Goal: Transaction & Acquisition: Download file/media

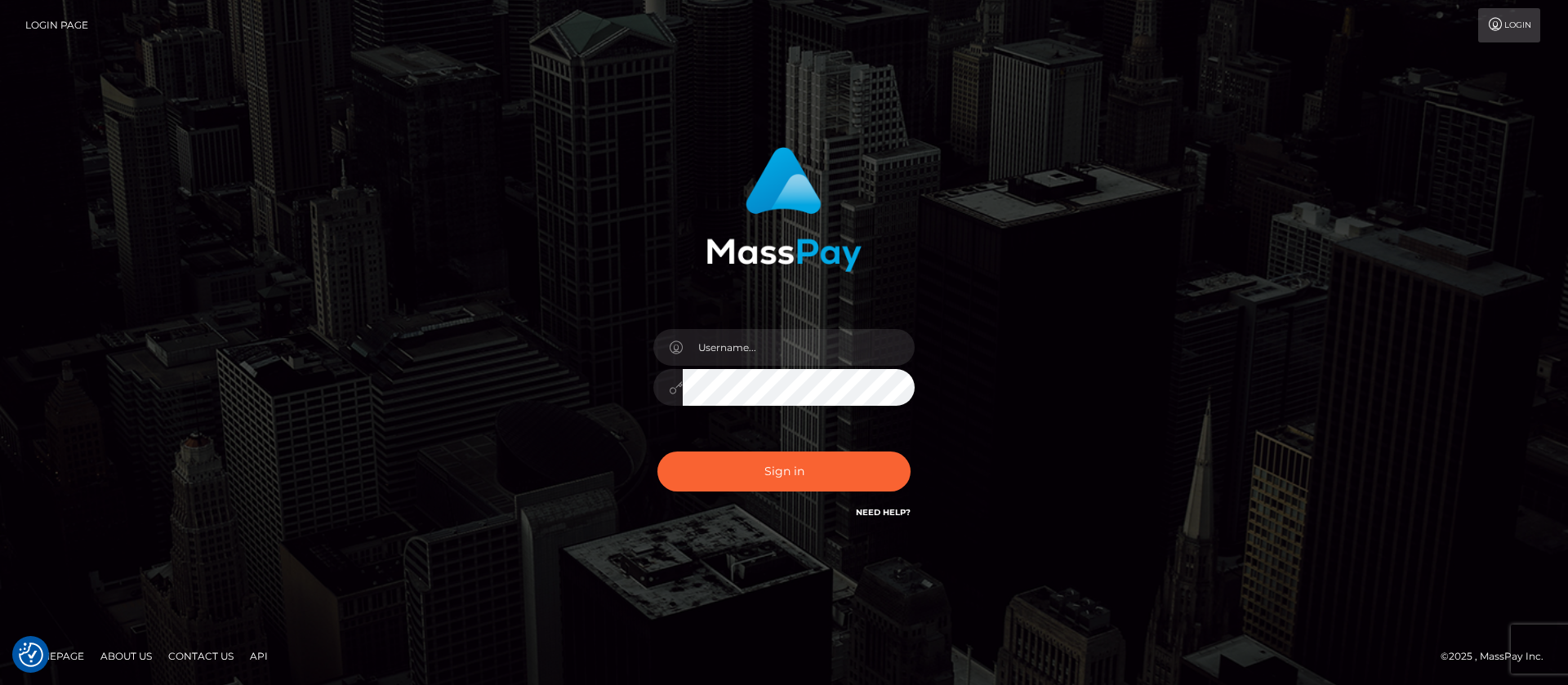
checkbox input "true"
click at [744, 345] on input "text" at bounding box center [798, 347] width 232 height 37
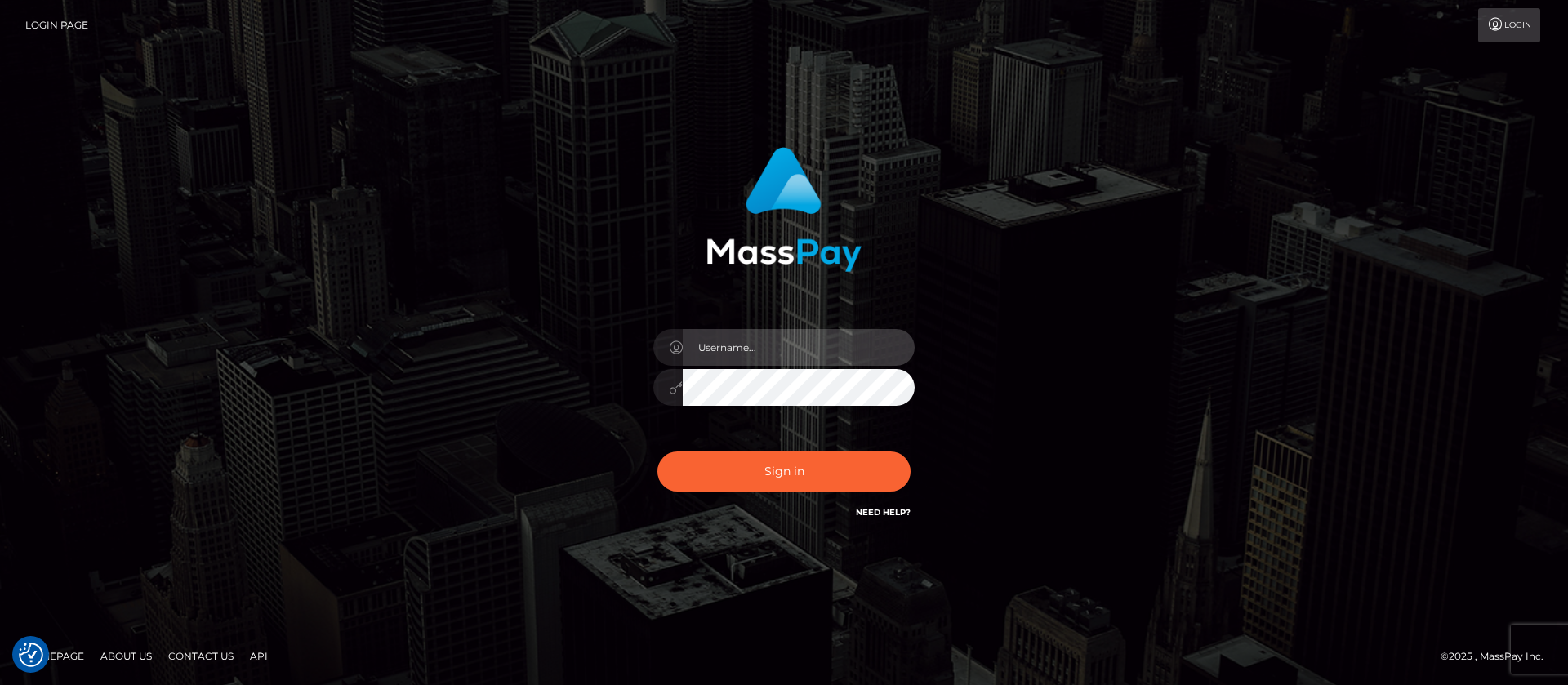
type input "APteam"
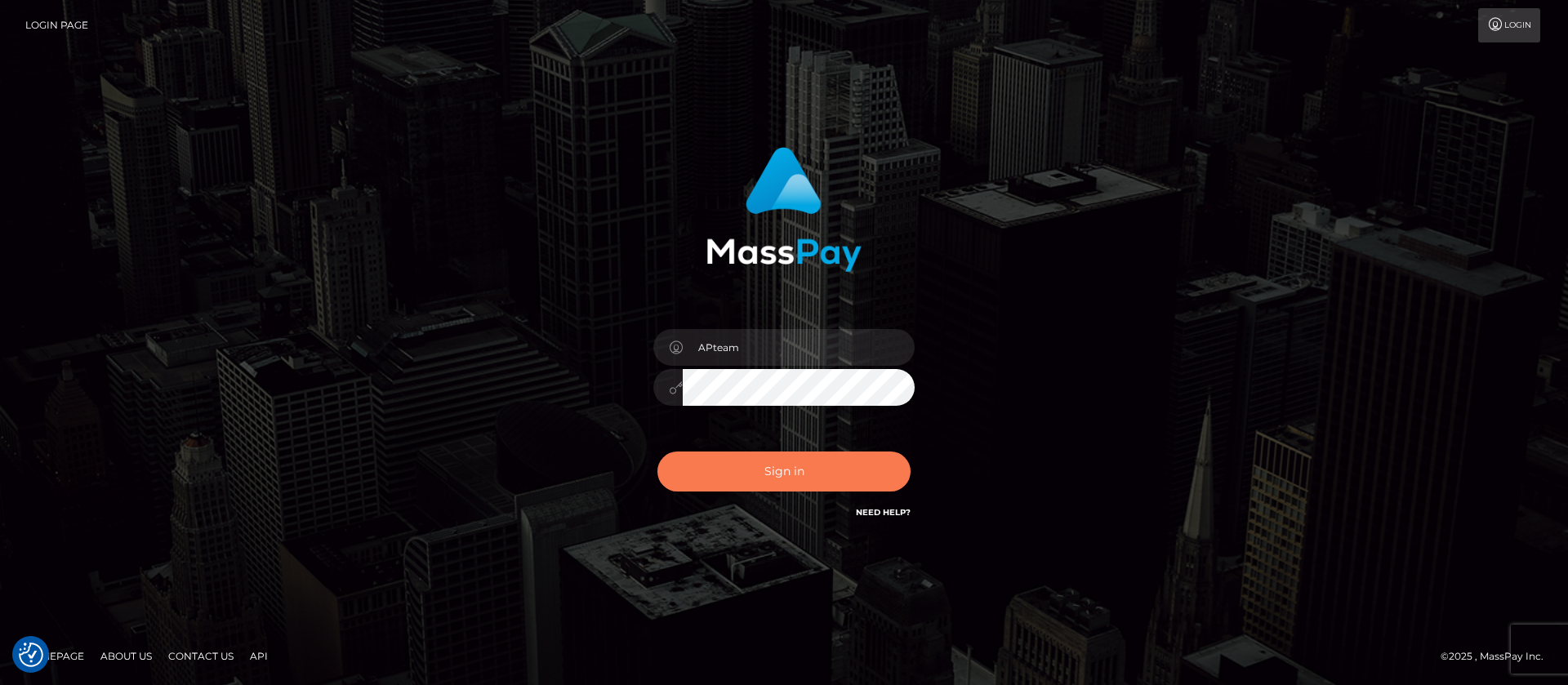
click at [775, 476] on button "Sign in" at bounding box center [784, 471] width 254 height 40
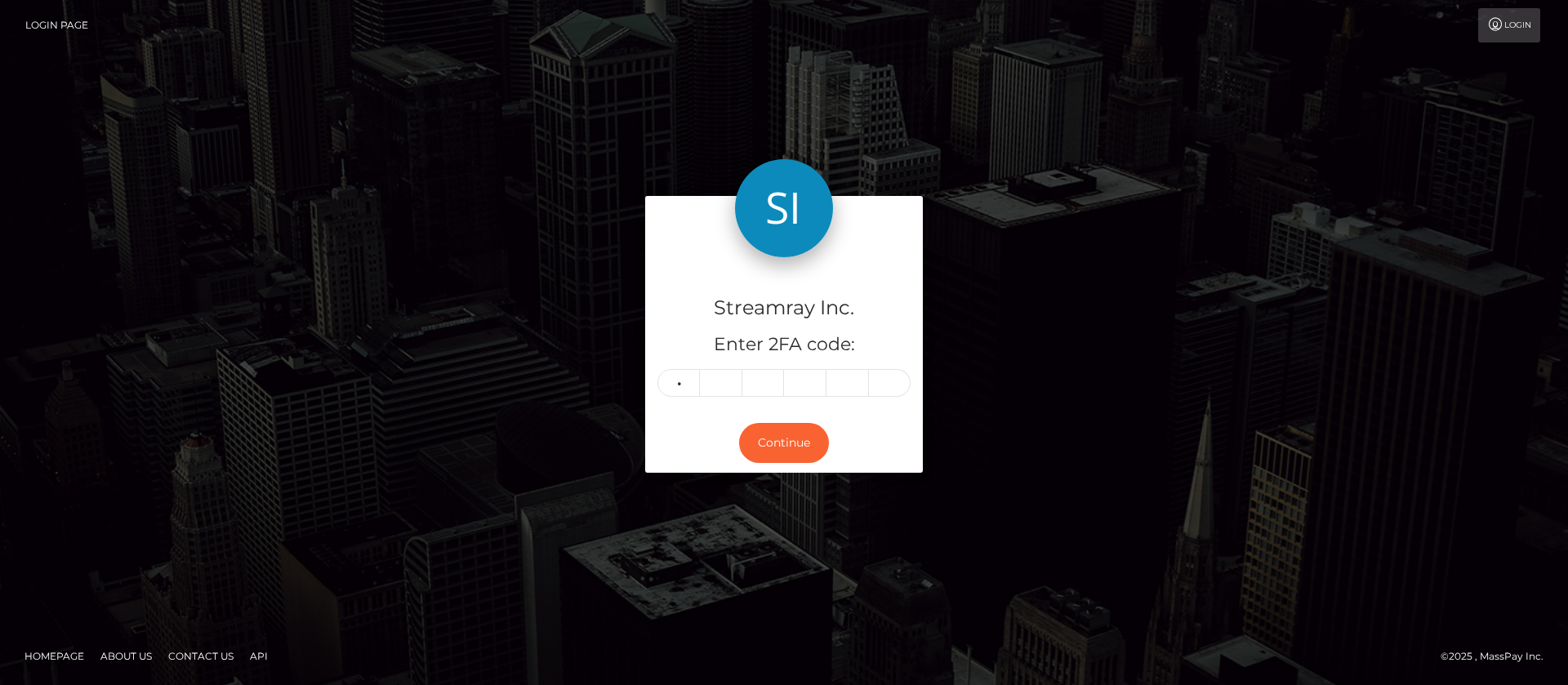
type input "4"
type input "8"
type input "1"
type input "9"
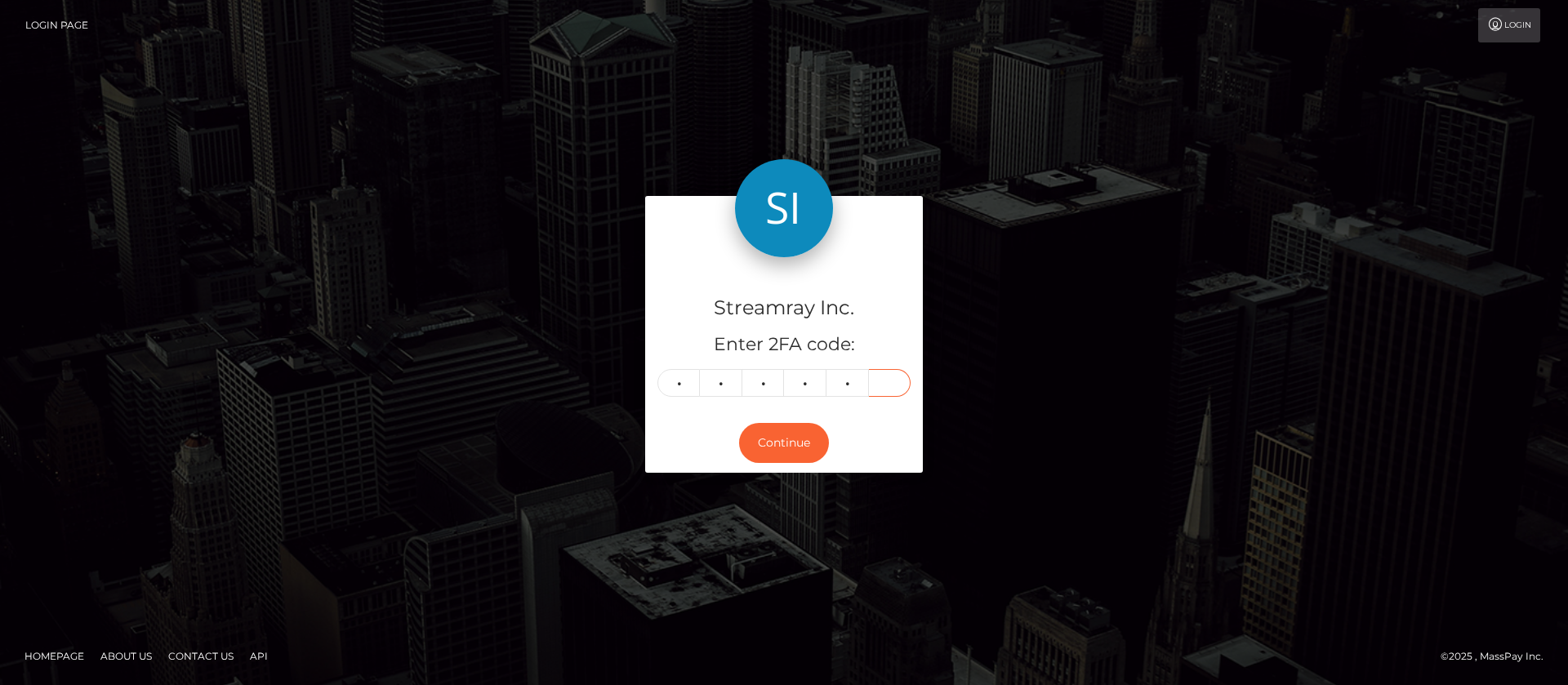
type input "0"
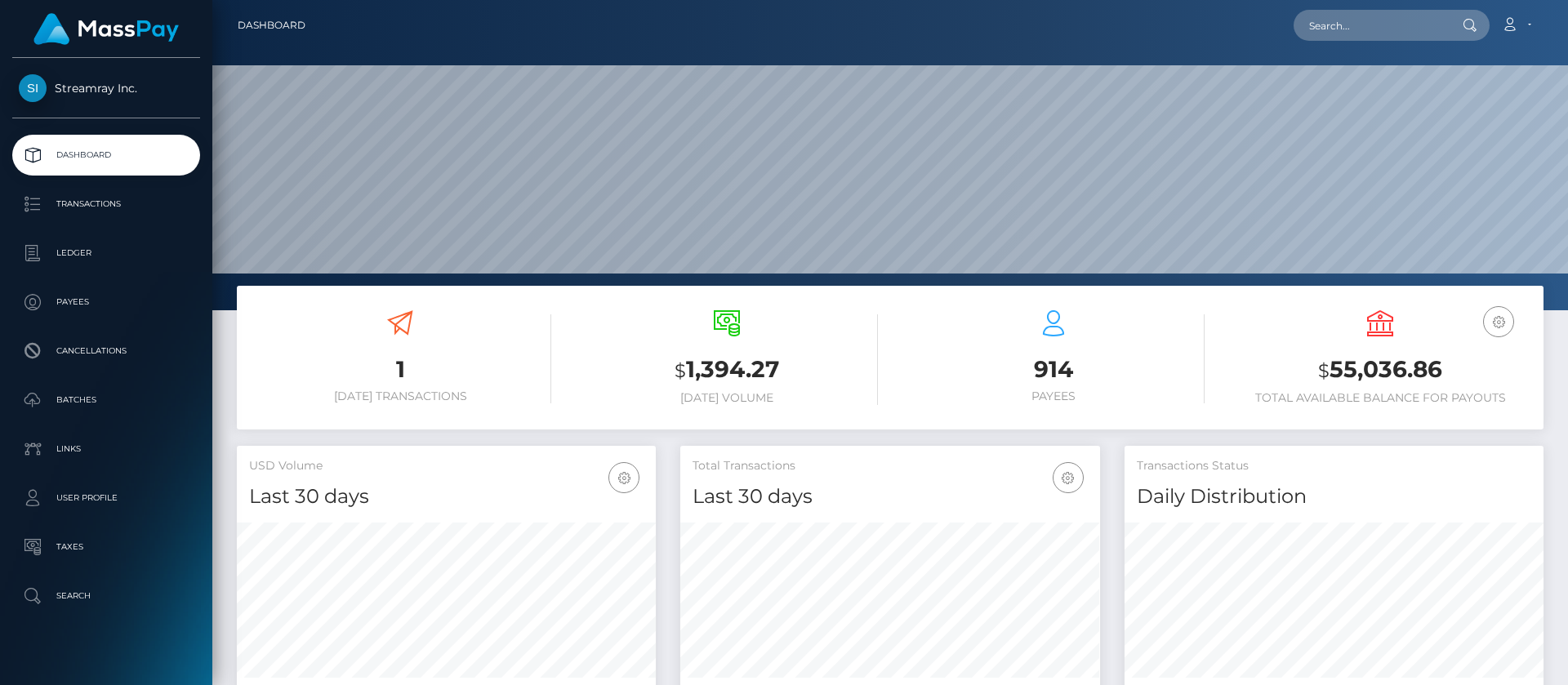
scroll to position [292, 420]
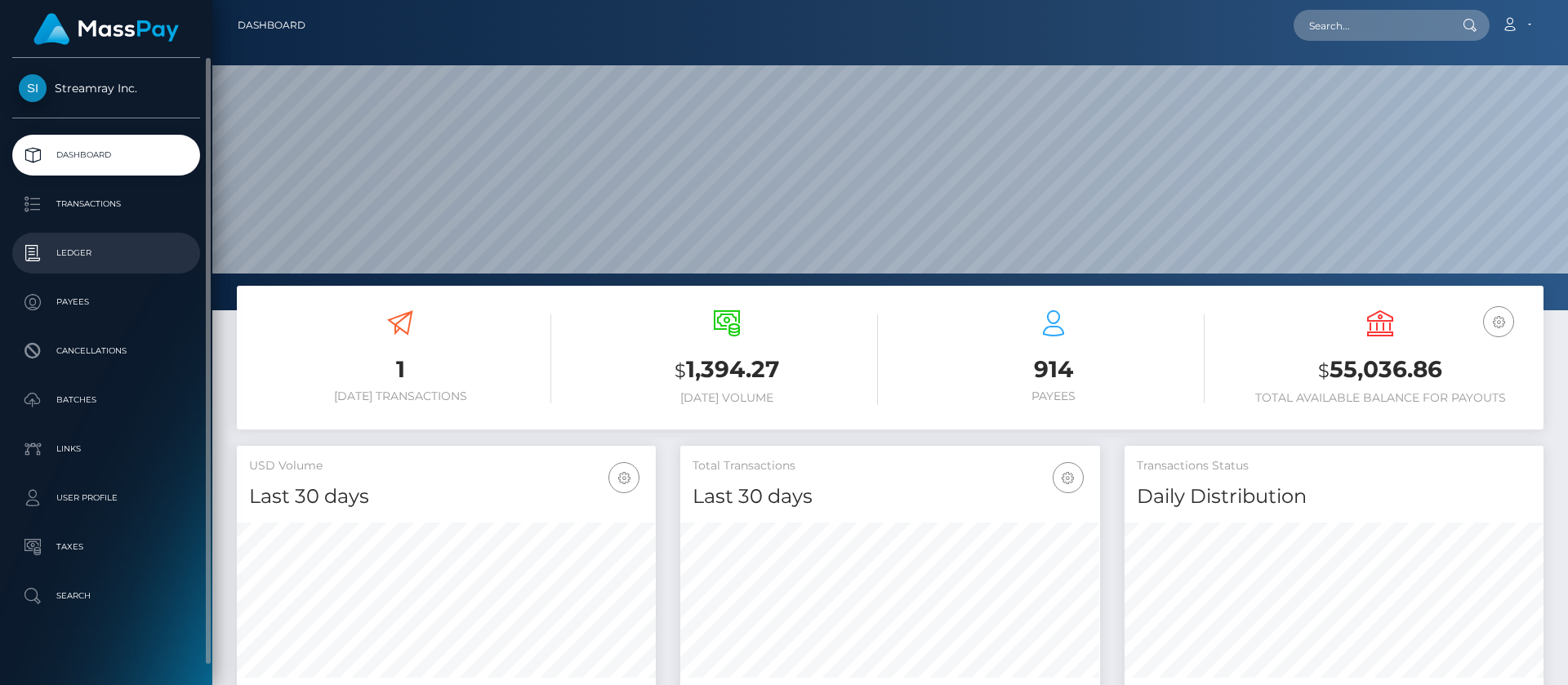
click at [69, 254] on p "Ledger" at bounding box center [106, 253] width 174 height 24
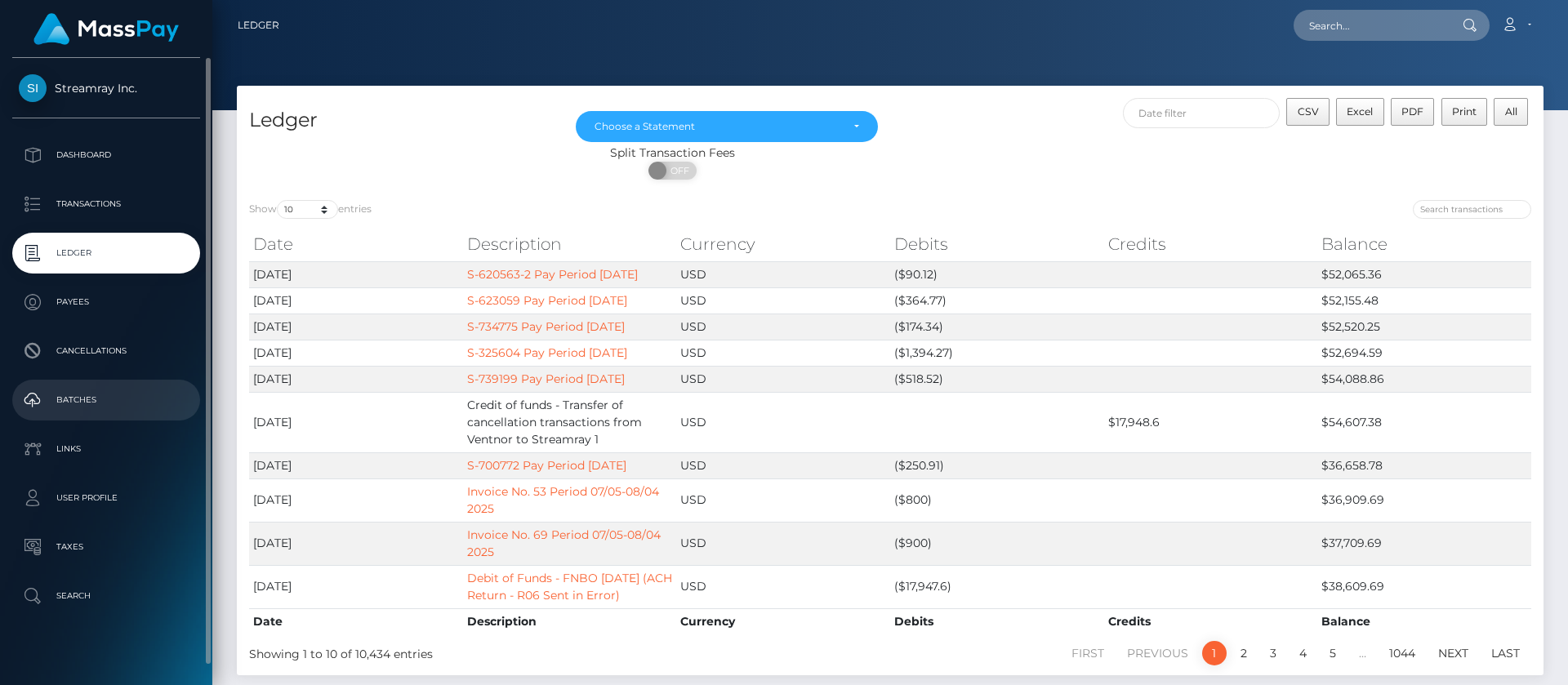
click at [96, 403] on p "Batches" at bounding box center [106, 399] width 174 height 24
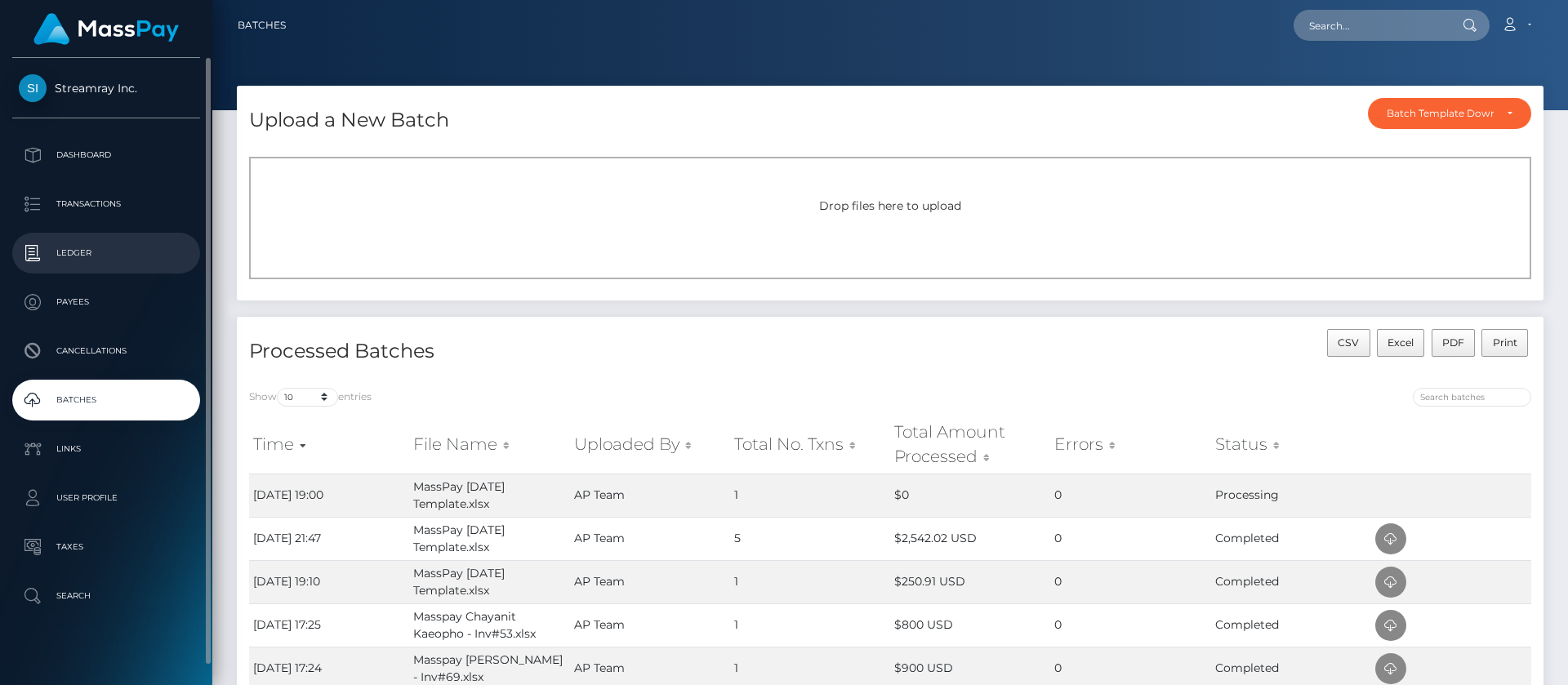
click at [71, 257] on p "Ledger" at bounding box center [106, 253] width 174 height 24
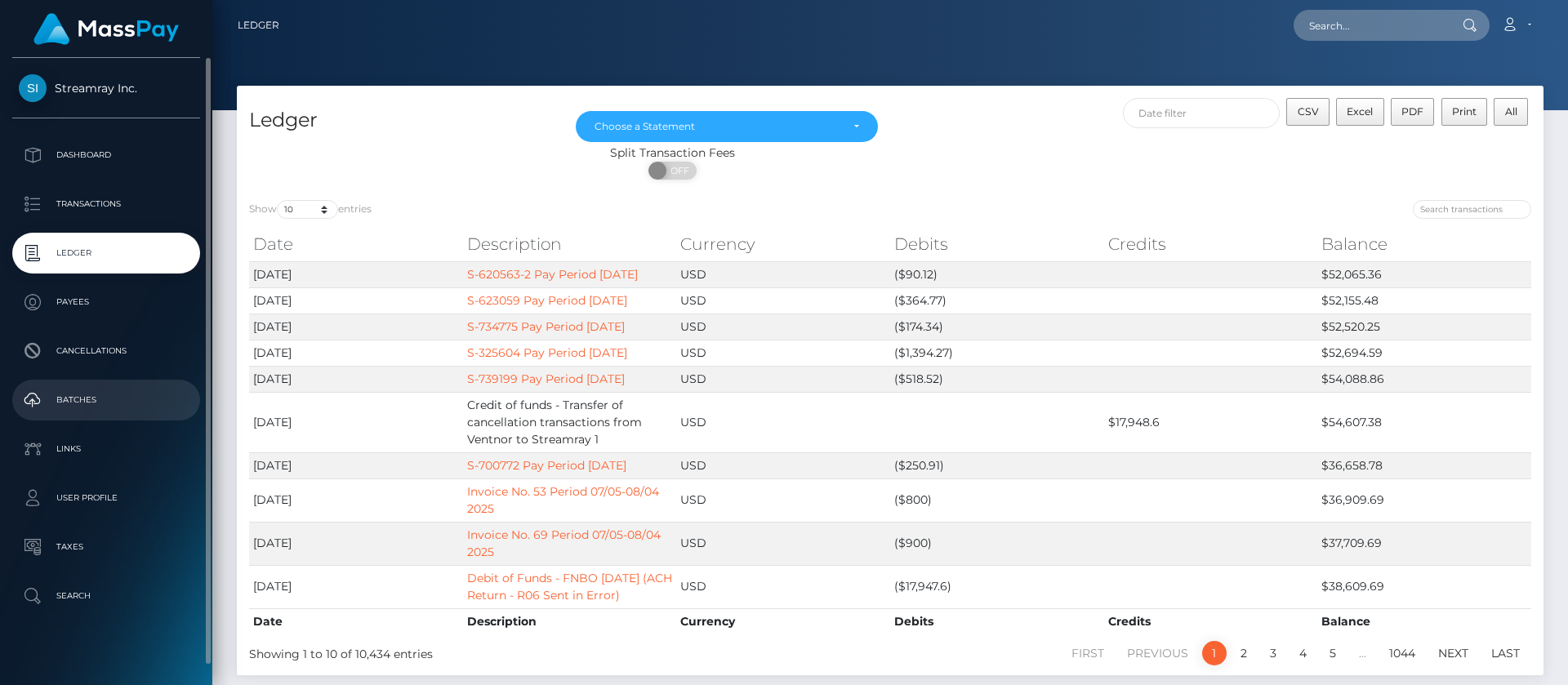
click at [81, 399] on p "Batches" at bounding box center [106, 399] width 174 height 24
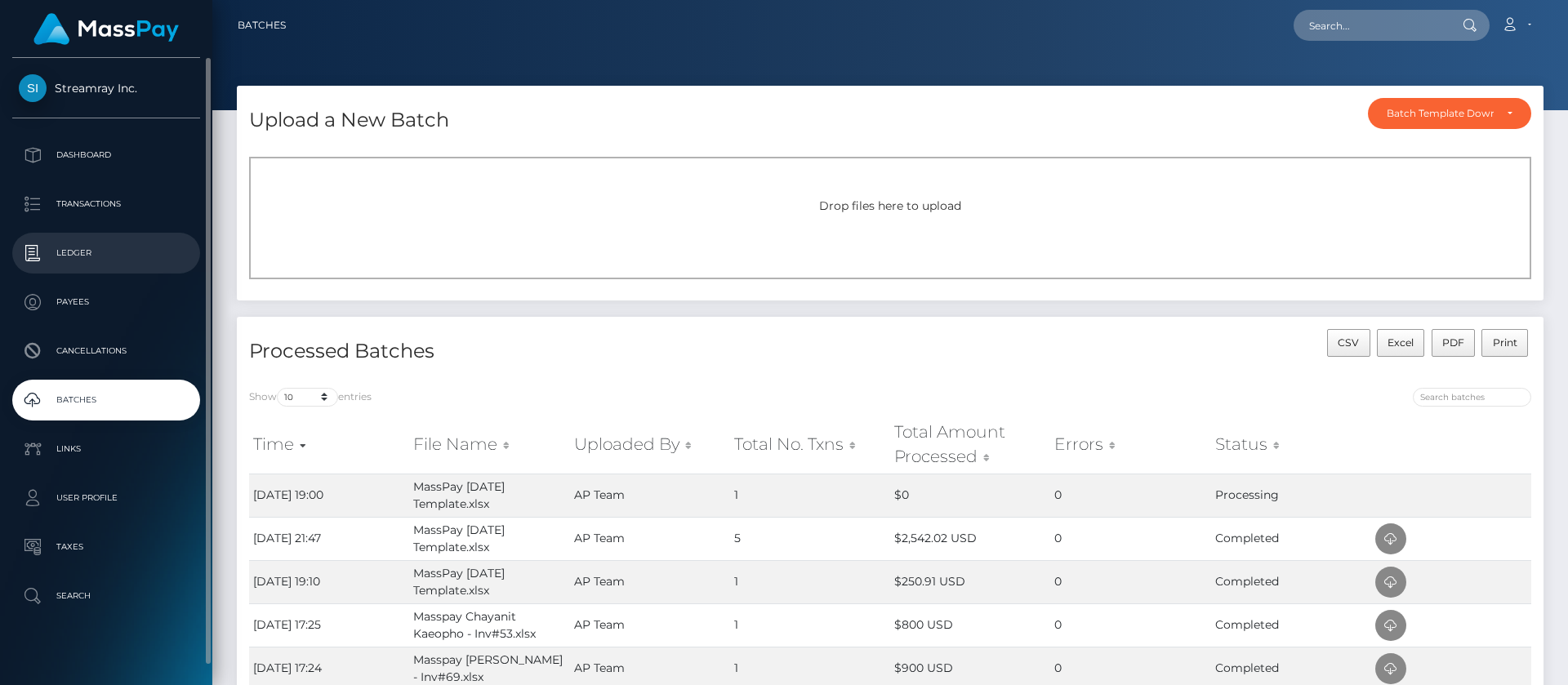
click at [78, 254] on p "Ledger" at bounding box center [106, 253] width 174 height 24
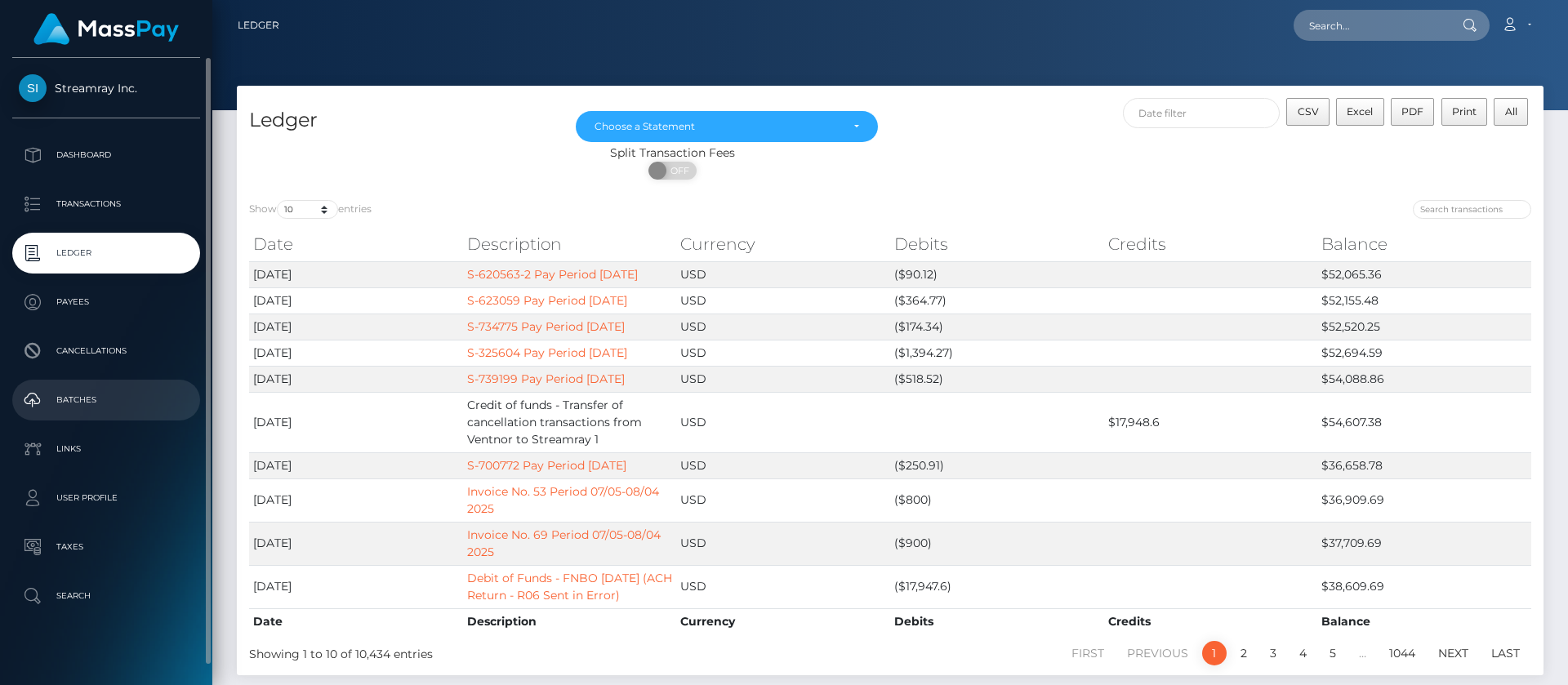
click at [76, 405] on p "Batches" at bounding box center [106, 399] width 174 height 24
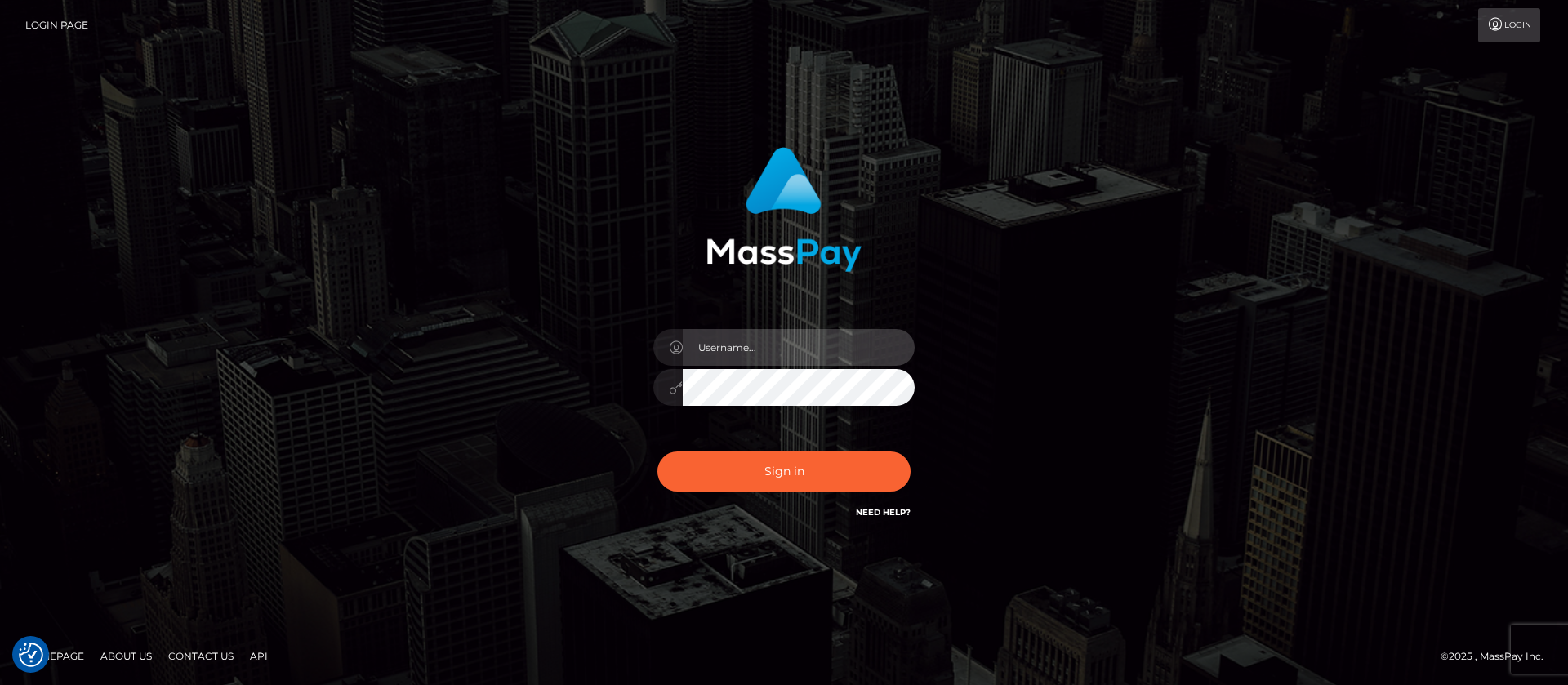
click at [730, 345] on input "text" at bounding box center [798, 347] width 232 height 37
click at [743, 337] on input "text" at bounding box center [798, 347] width 232 height 37
type input "APteam"
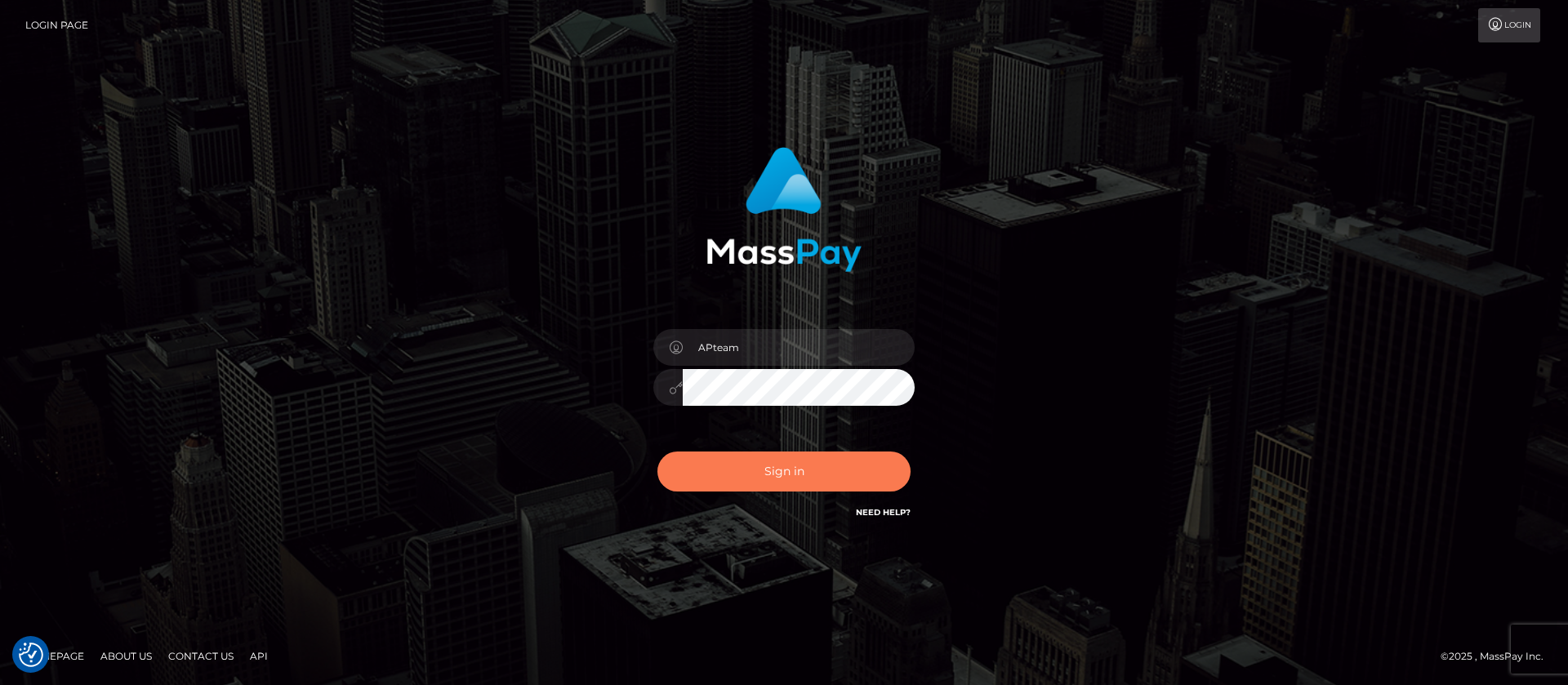
click at [809, 465] on button "Sign in" at bounding box center [784, 471] width 254 height 40
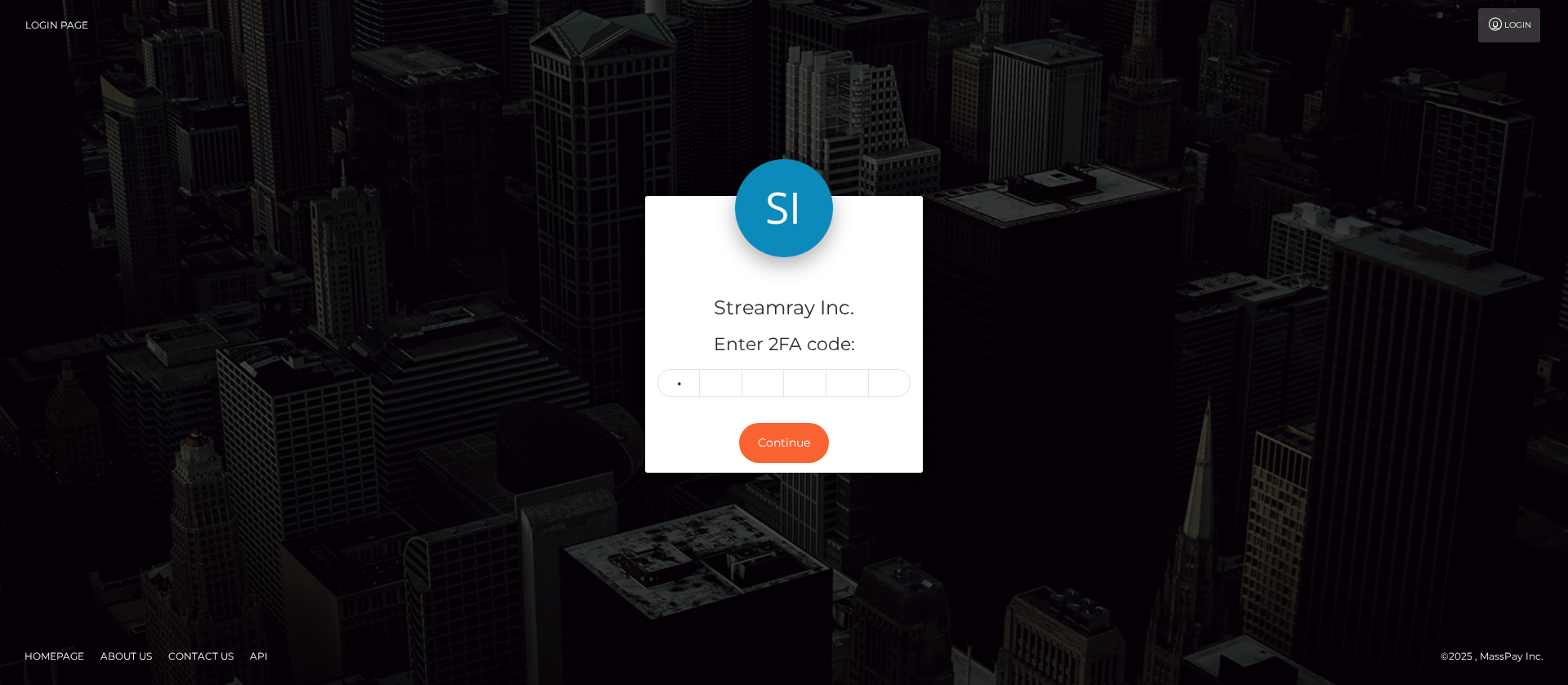
type input "9"
type input "2"
type input "3"
type input "9"
type input "7"
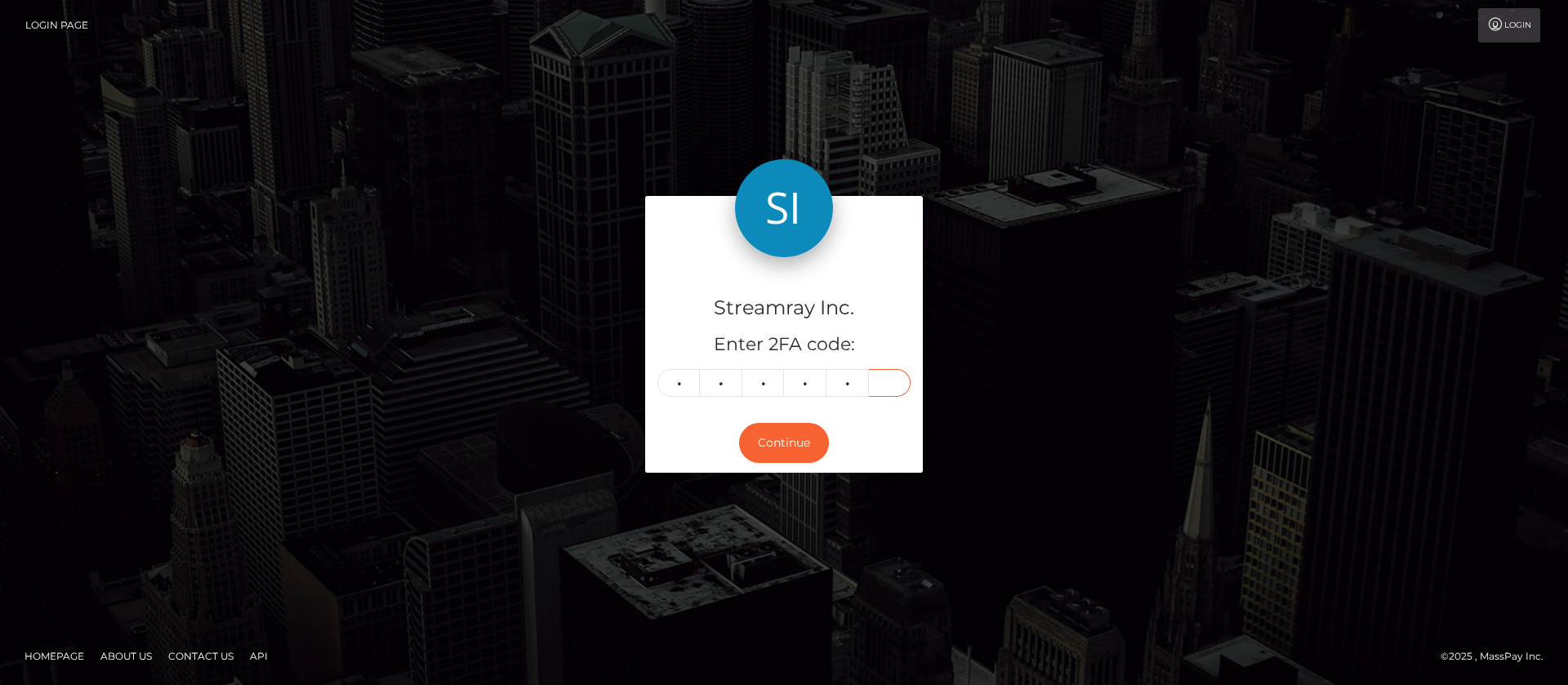
type input "6"
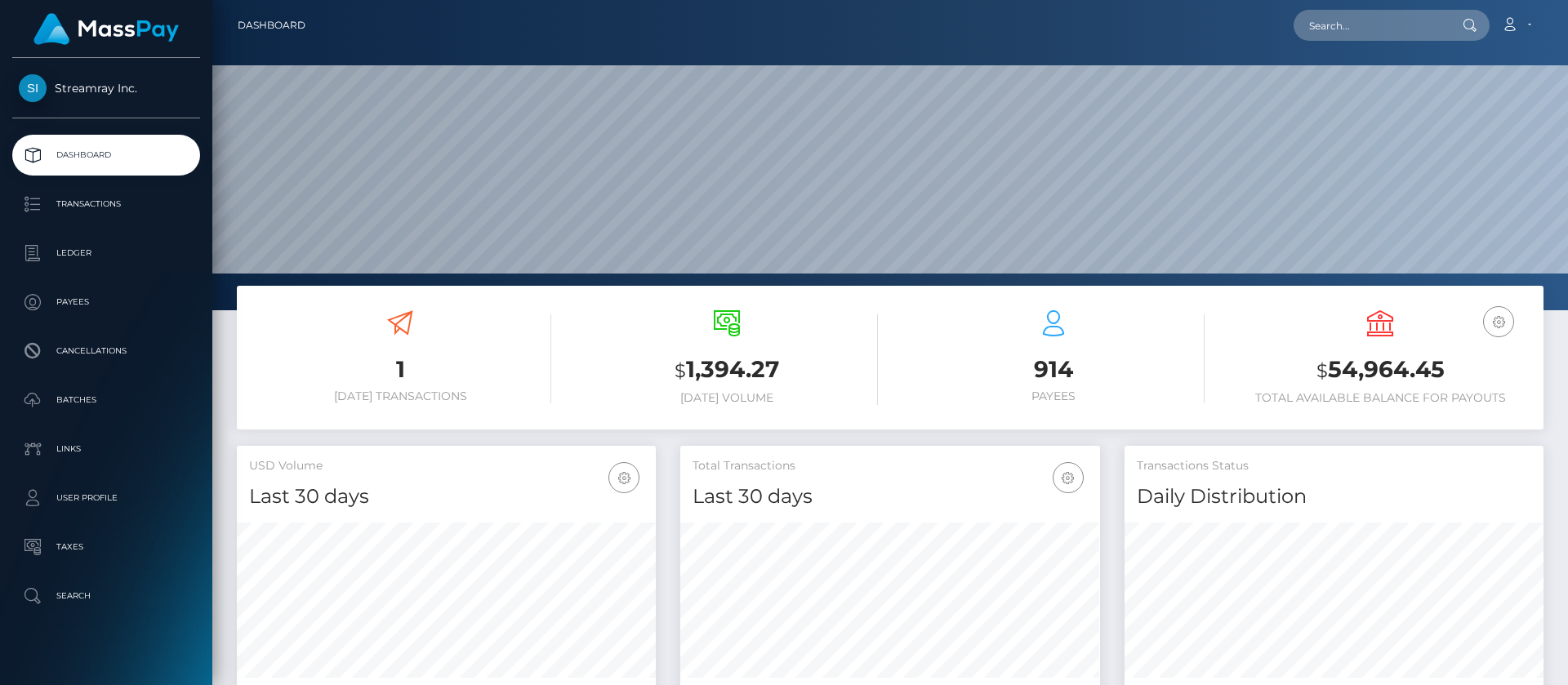
scroll to position [292, 420]
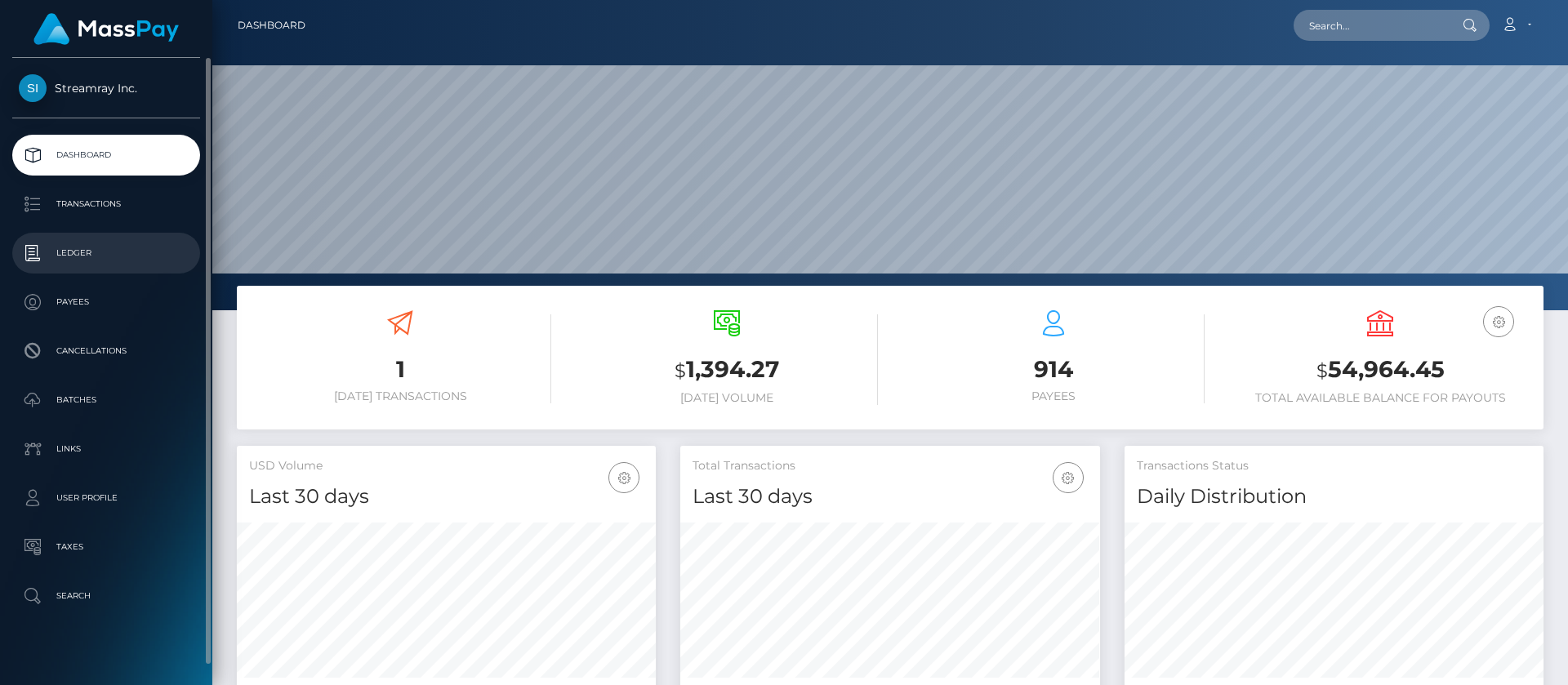
click at [90, 258] on p "Ledger" at bounding box center [106, 253] width 174 height 24
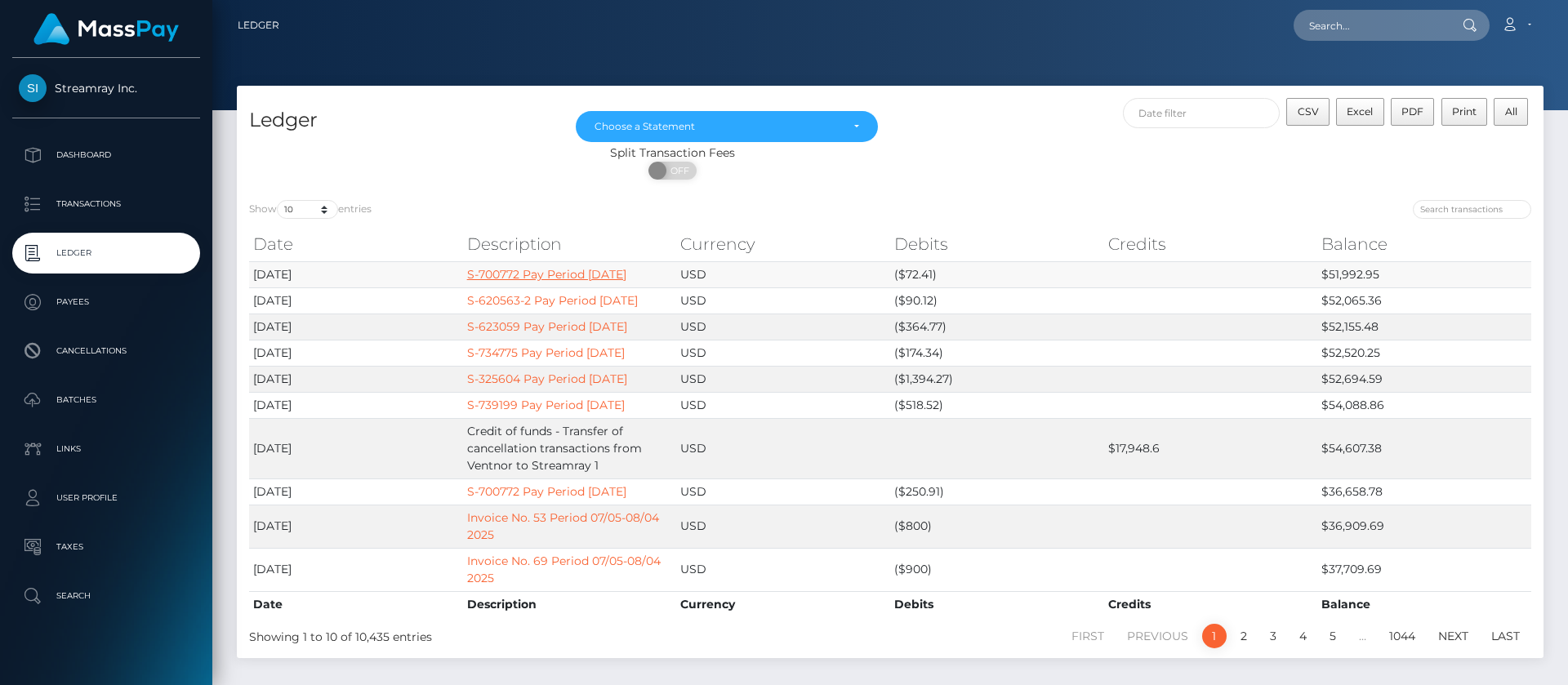
click at [566, 278] on link "S-700772 Pay Period [DATE]" at bounding box center [547, 274] width 159 height 14
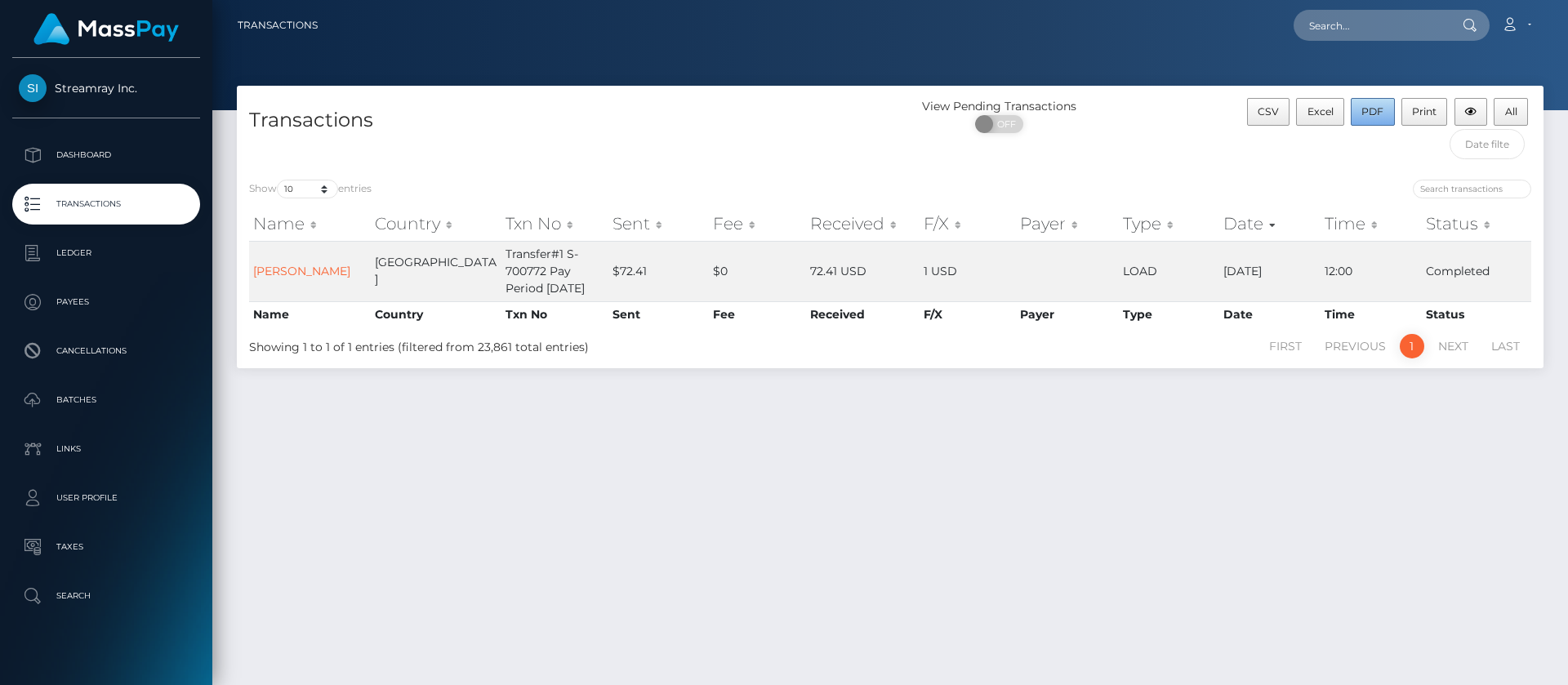
click at [1376, 110] on span "PDF" at bounding box center [1372, 111] width 22 height 13
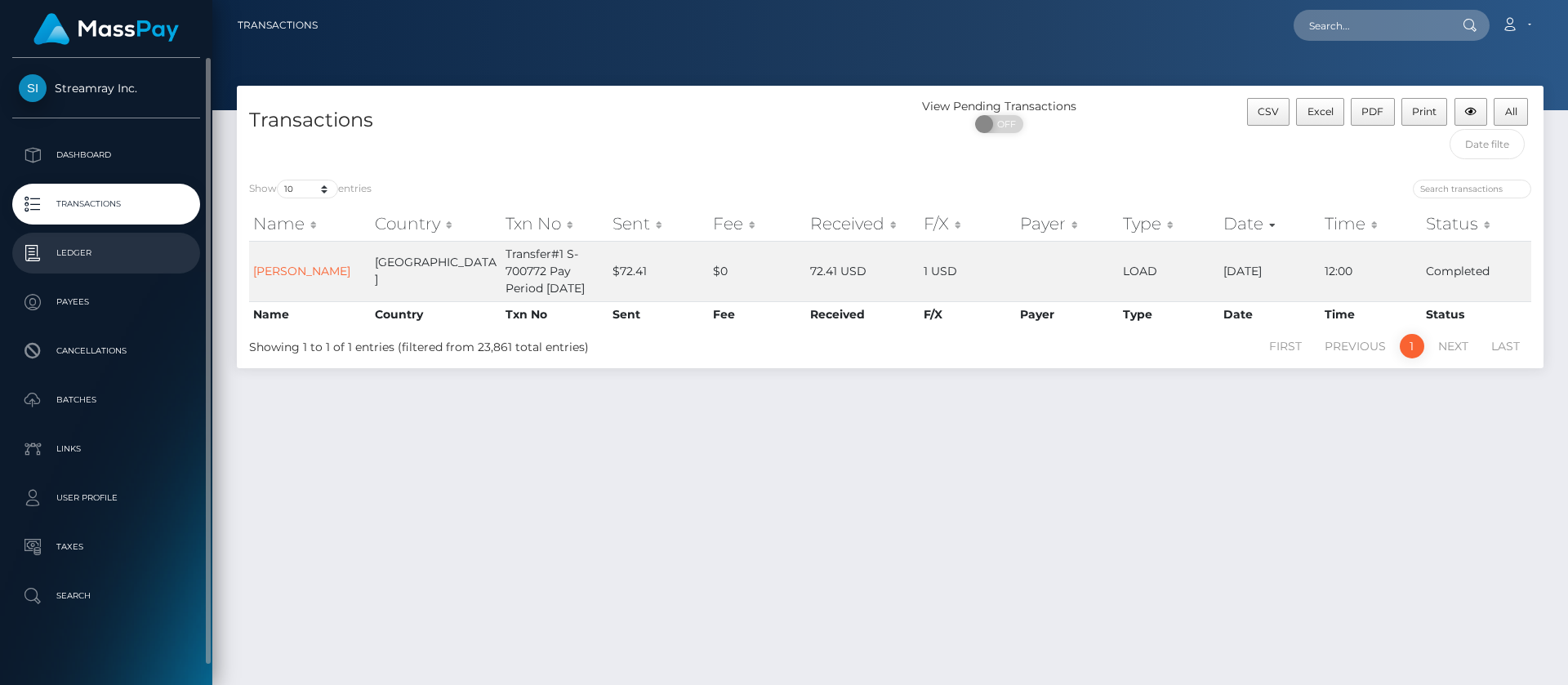
click at [89, 248] on p "Ledger" at bounding box center [106, 253] width 174 height 24
